Goal: Information Seeking & Learning: Learn about a topic

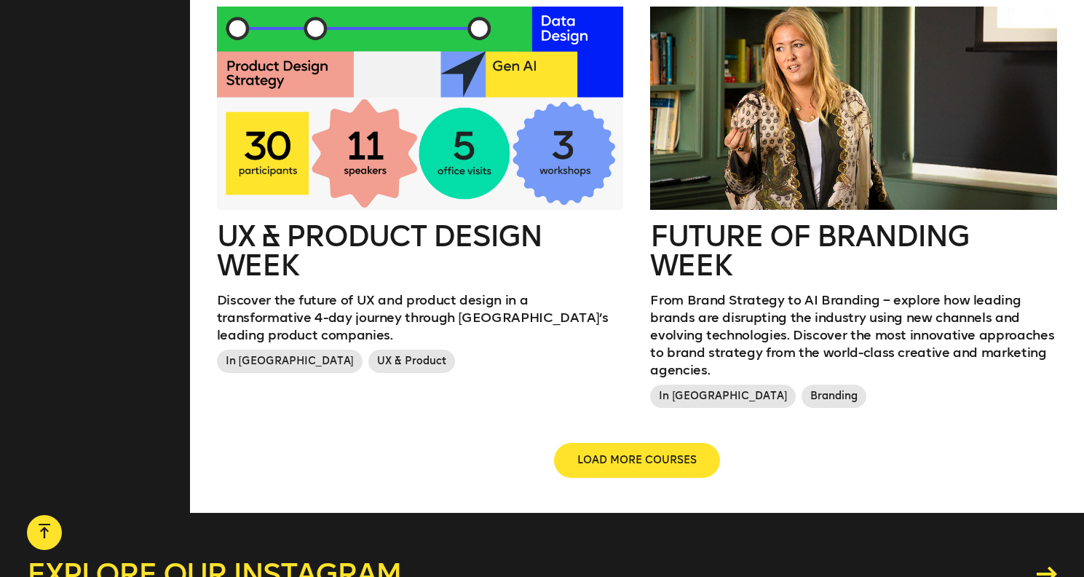
scroll to position [1578, 0]
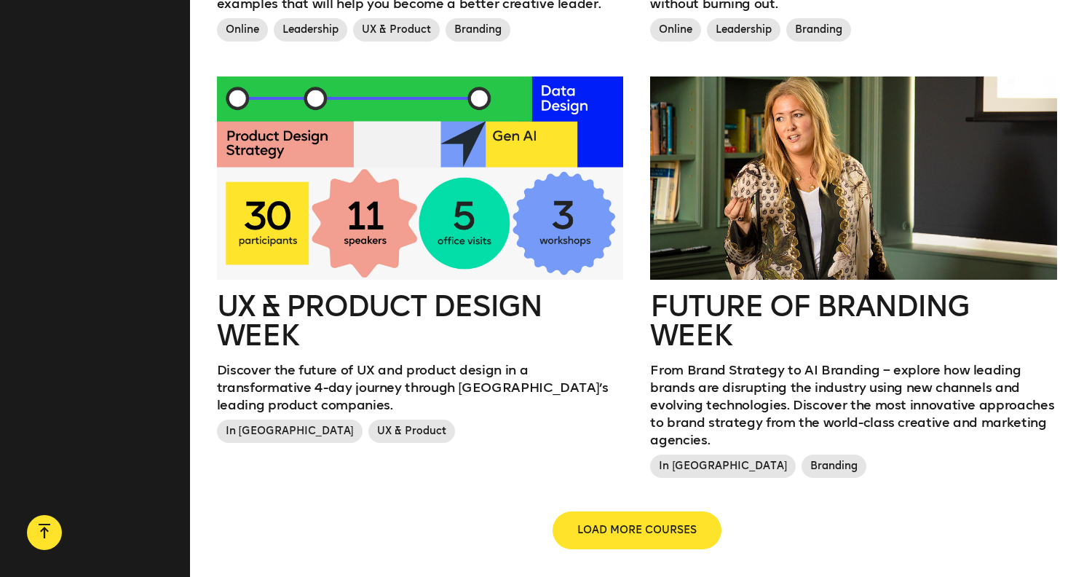
click at [636, 523] on span "LOAD MORE COURSES" at bounding box center [636, 530] width 119 height 15
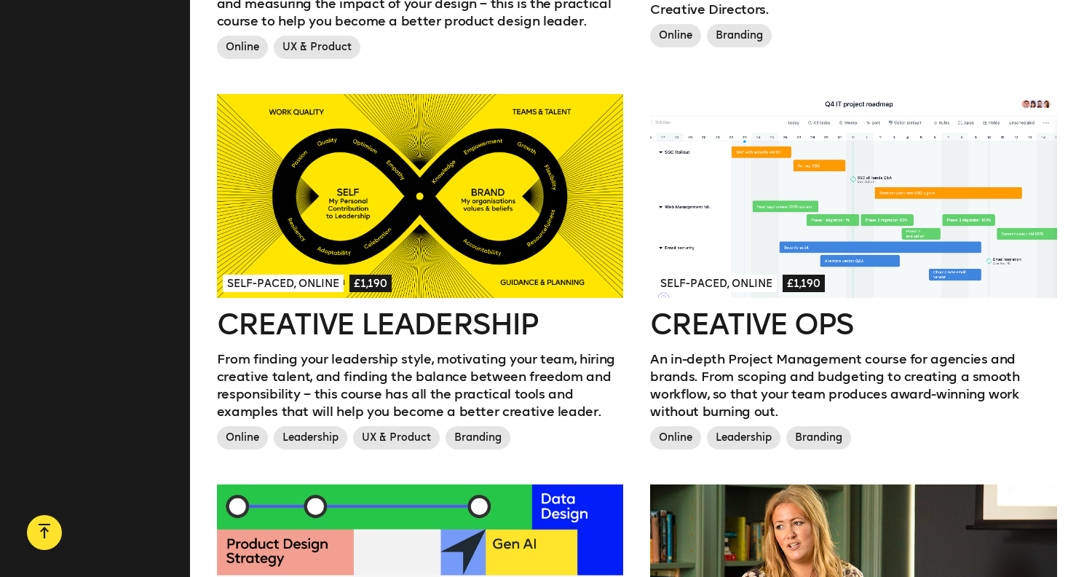
scroll to position [1020, 0]
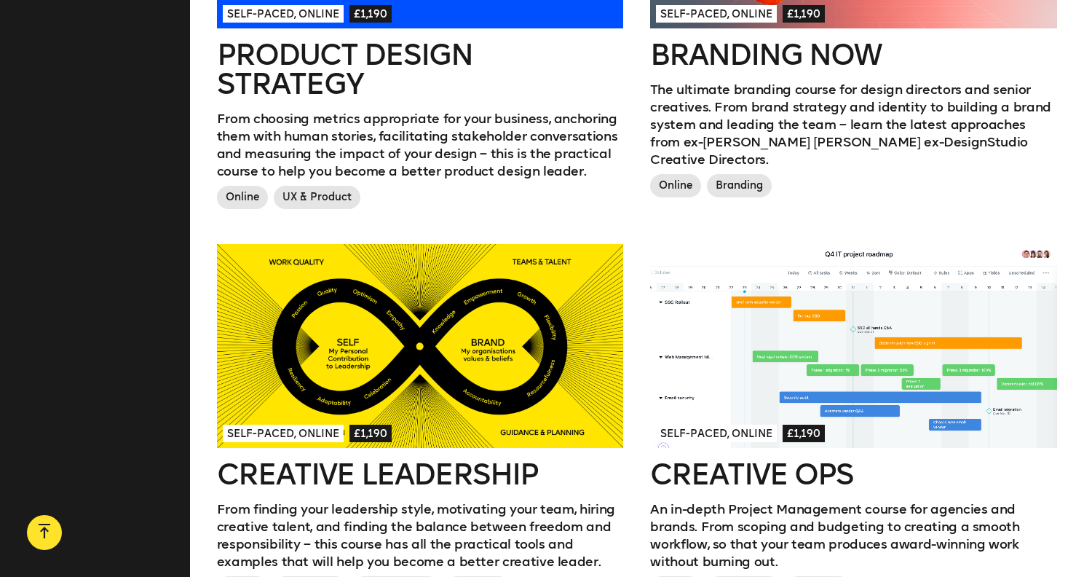
click at [486, 473] on link "Self-paced, Online £1,190 Creative Leadership From finding your leadership styl…" at bounding box center [420, 424] width 406 height 360
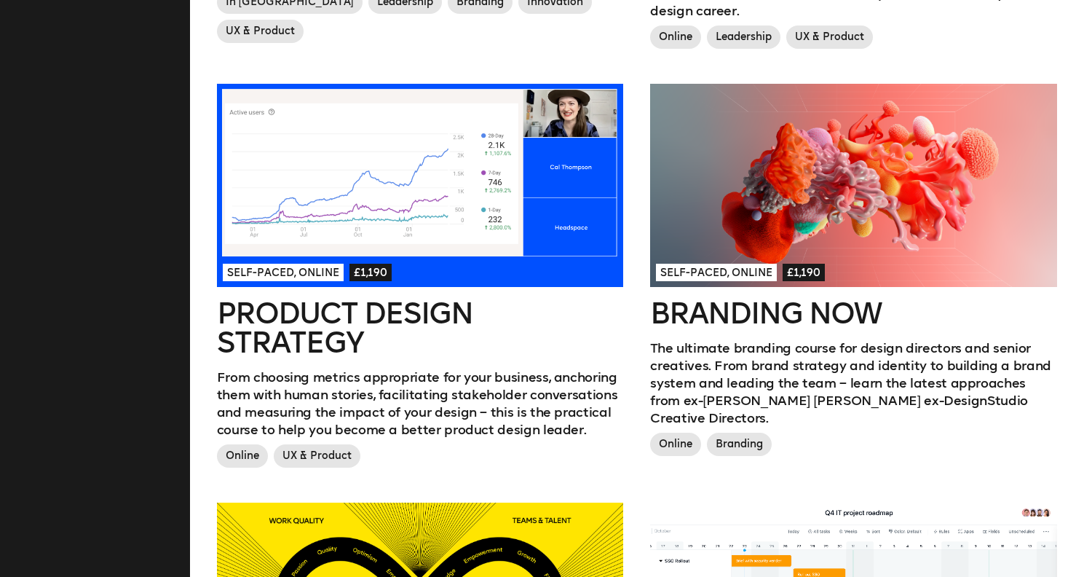
scroll to position [650, 0]
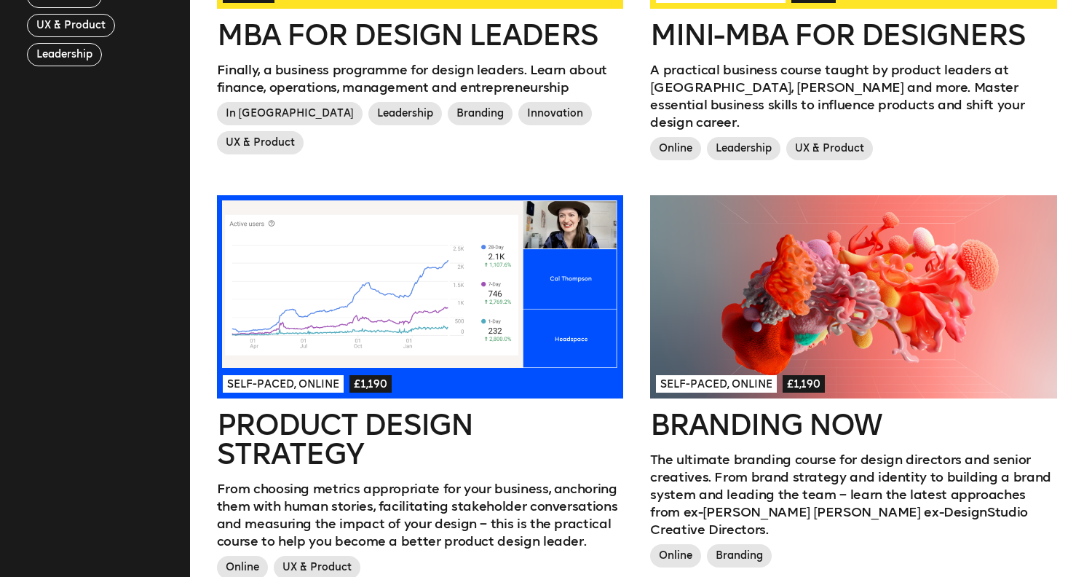
click at [708, 422] on h2 "Branding Now" at bounding box center [853, 424] width 406 height 29
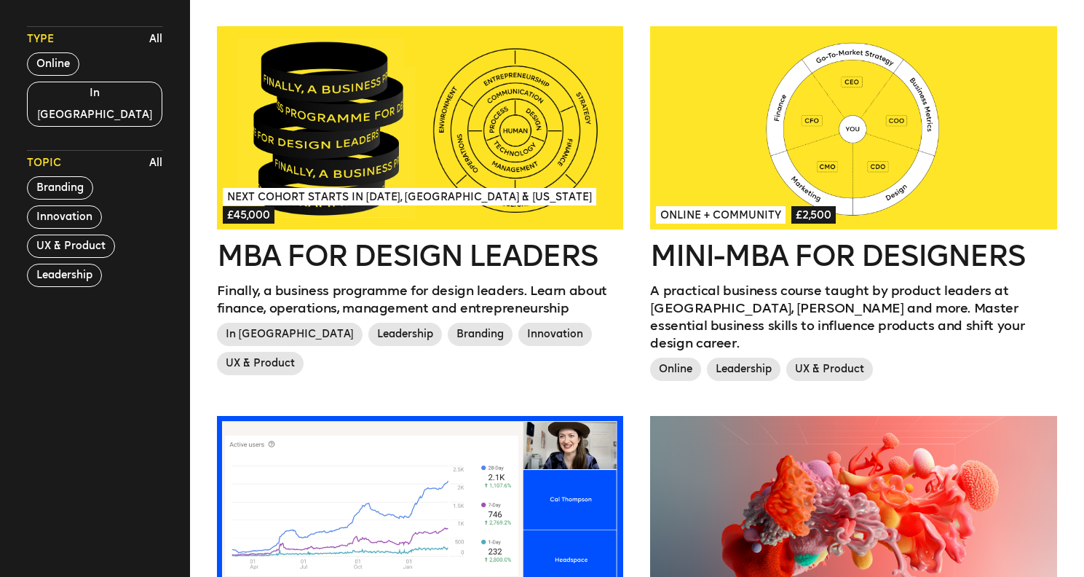
scroll to position [313, 0]
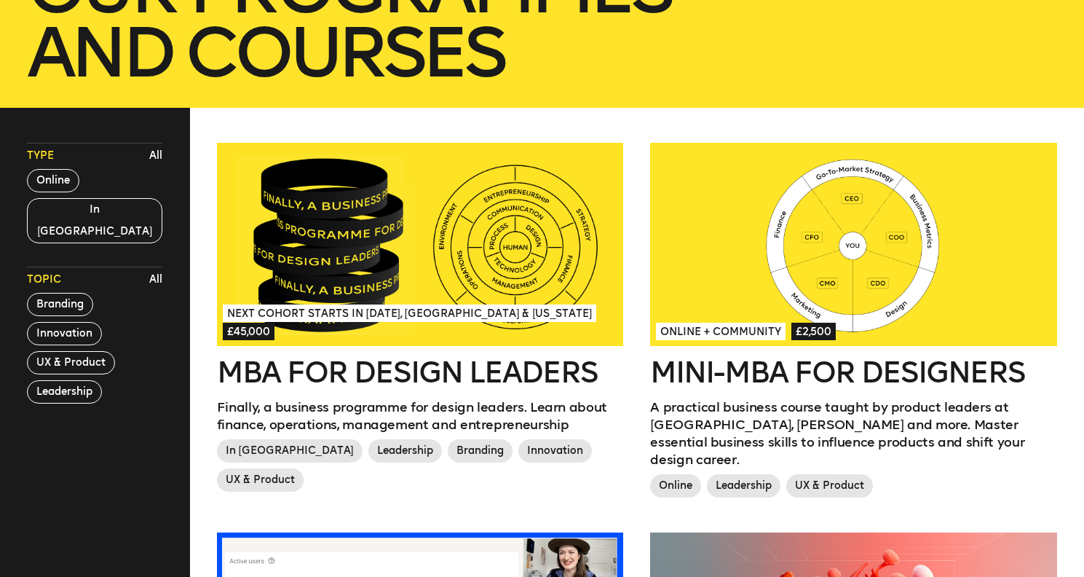
click at [856, 373] on h2 "Mini-MBA for Designers" at bounding box center [853, 371] width 406 height 29
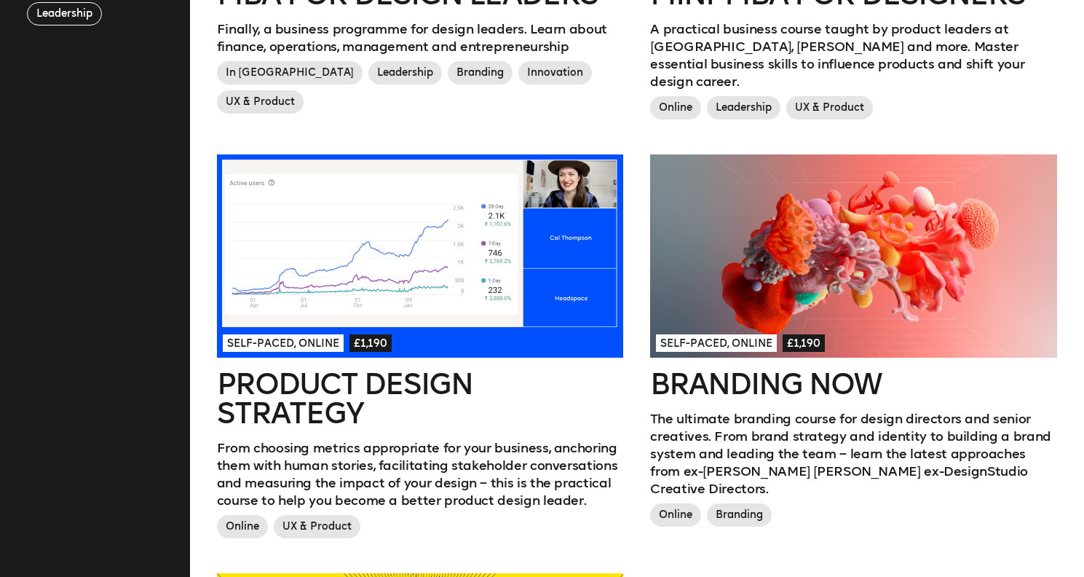
scroll to position [778, 0]
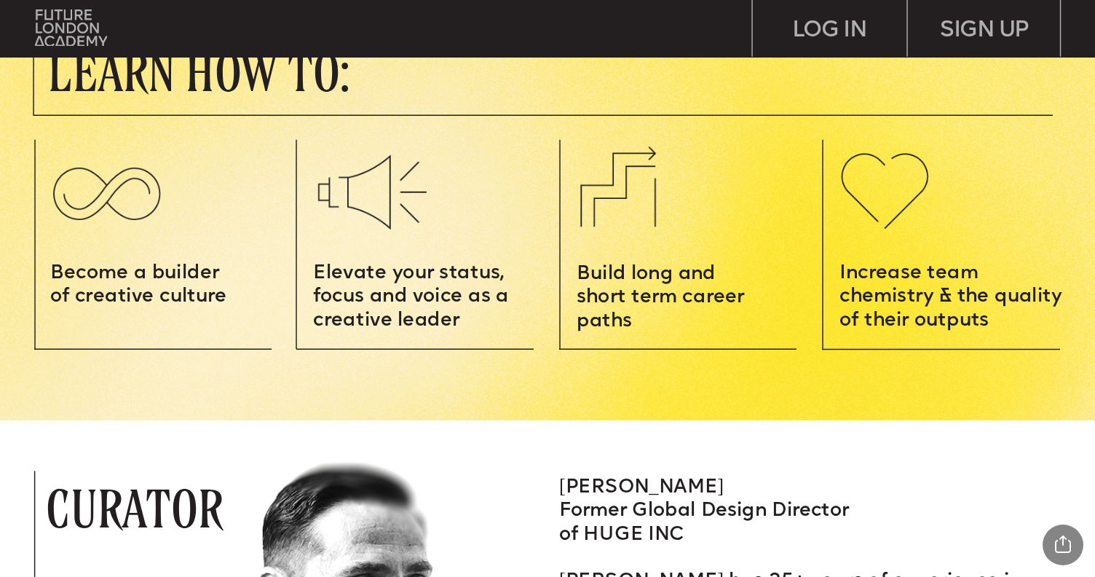
scroll to position [1729, 0]
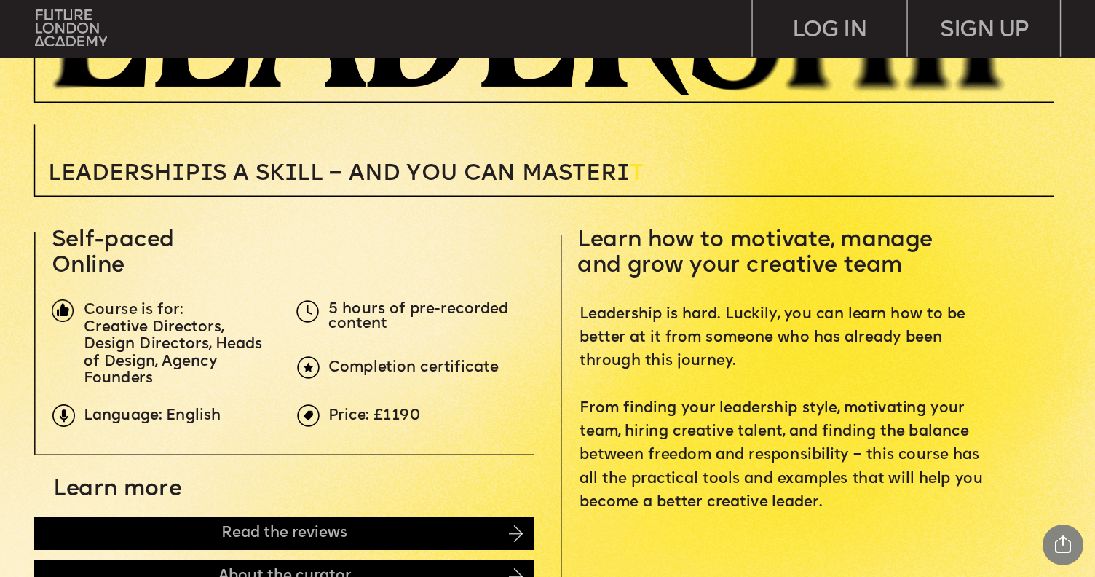
scroll to position [0, 0]
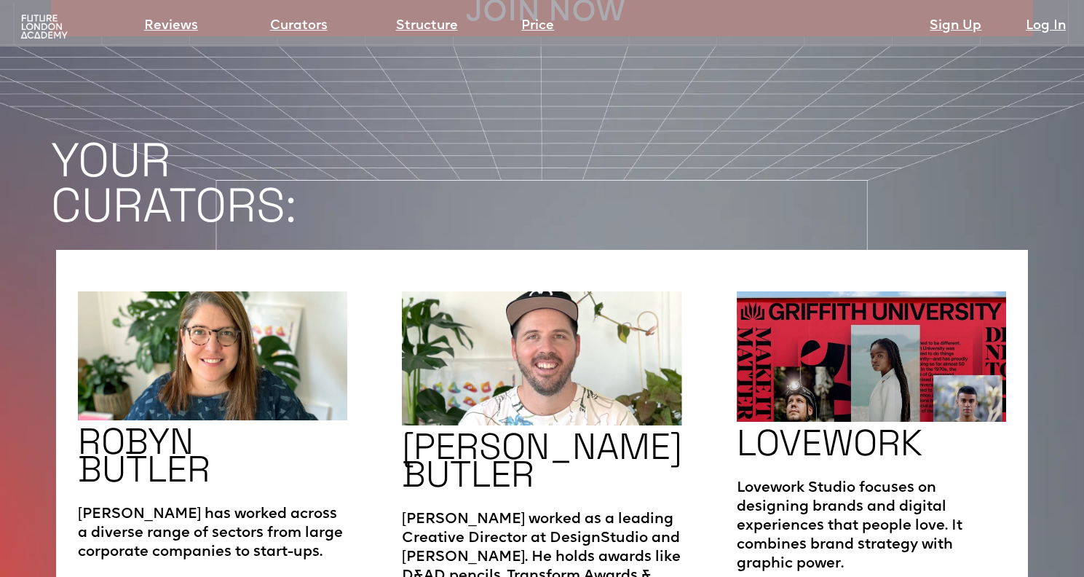
scroll to position [2210, 0]
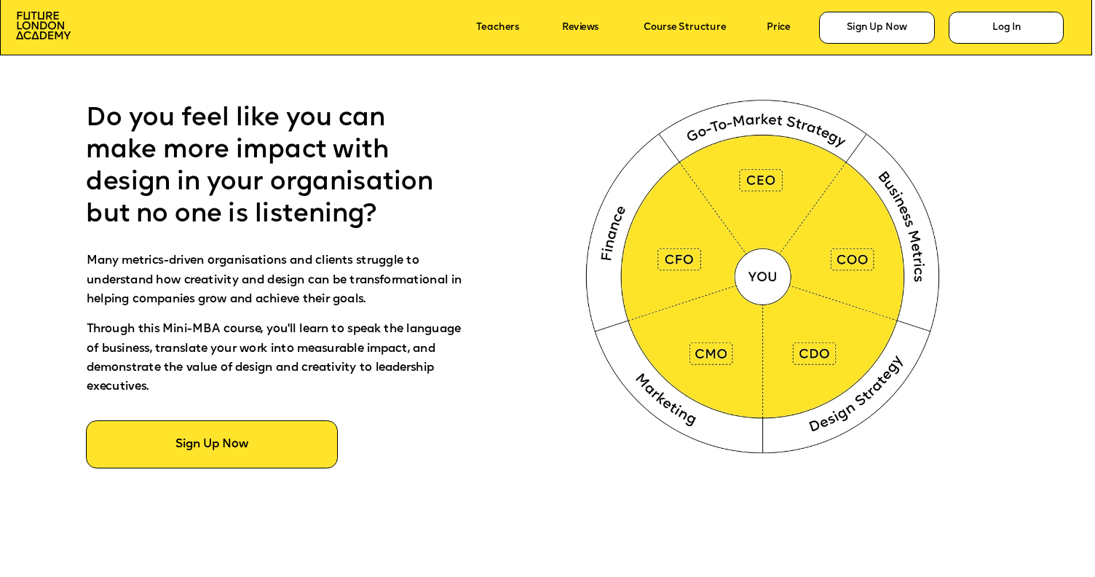
scroll to position [553, 0]
